Goal: Information Seeking & Learning: Learn about a topic

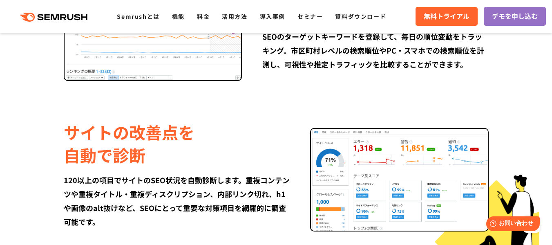
scroll to position [875, 0]
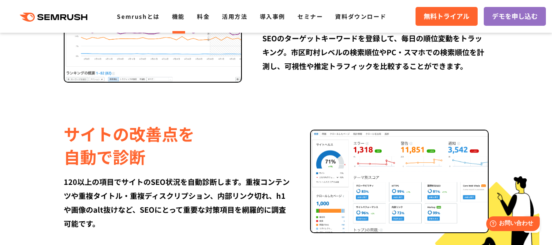
click at [182, 16] on link "機能" at bounding box center [178, 16] width 13 height 8
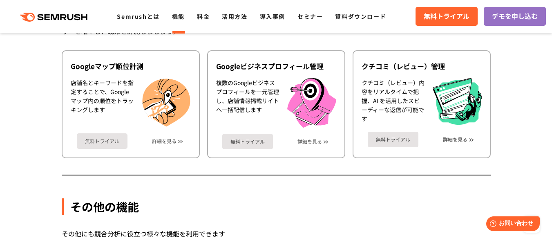
scroll to position [2117, 0]
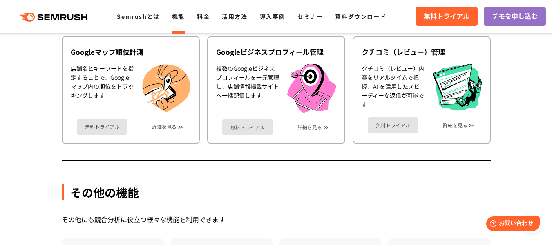
click at [235, 157] on div "MEO Googleマップ上での順位計測から、ビジネスプロフィールの最適化。登録情報や口コミの管理までを自動化し、サービスの認知度をとともにユーザーを増やし、…" at bounding box center [276, 47] width 429 height 228
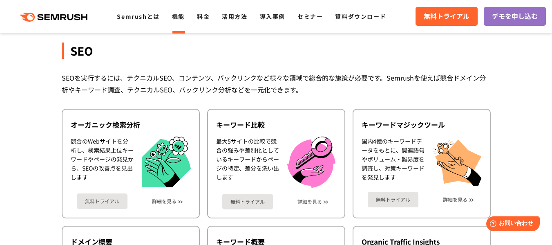
scroll to position [0, 0]
